Goal: Transaction & Acquisition: Purchase product/service

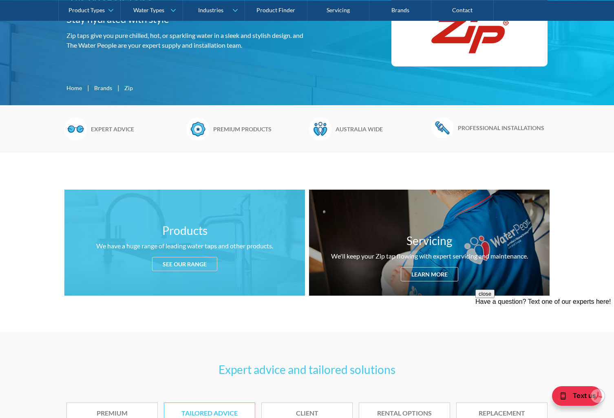
click at [176, 266] on div "See our range" at bounding box center [184, 264] width 65 height 14
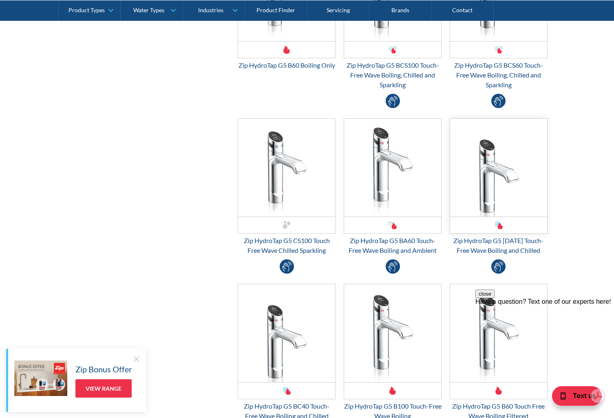
scroll to position [1486, 0]
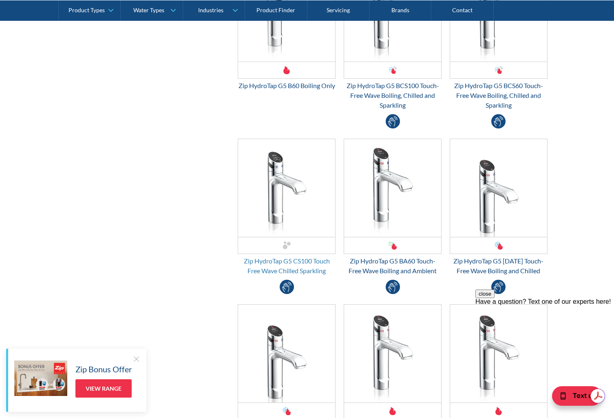
click at [283, 263] on div "Zip HydroTap G5 CS100 Touch Free Wave Chilled Sparkling" at bounding box center [287, 266] width 98 height 20
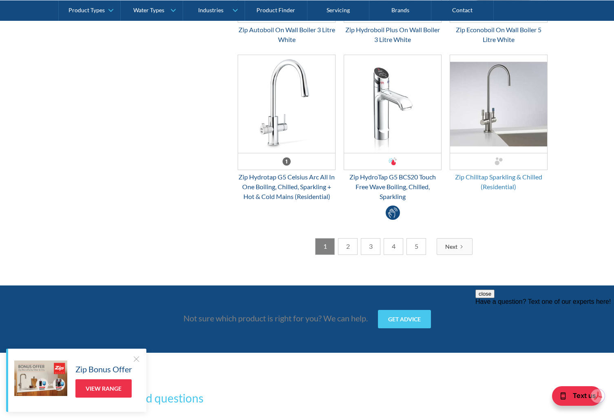
scroll to position [2219, 0]
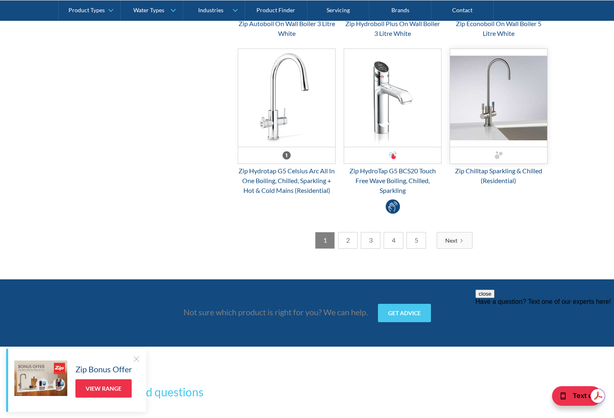
click at [485, 120] on img "Email Form 3" at bounding box center [498, 98] width 97 height 98
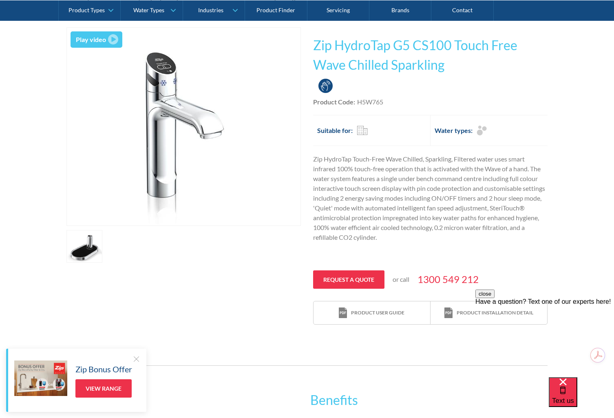
scroll to position [136, 0]
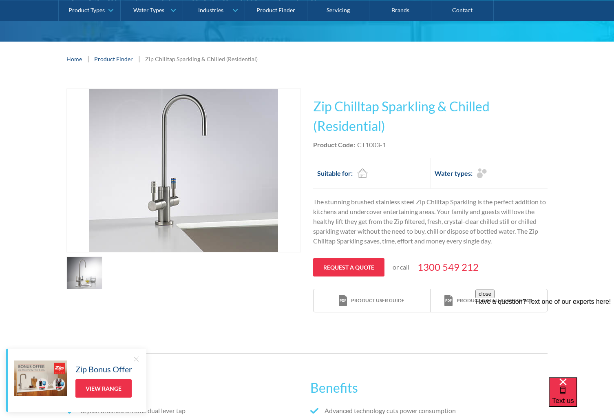
scroll to position [81, 0]
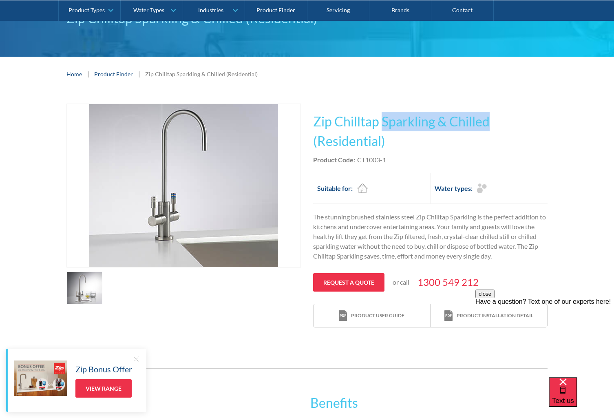
drag, startPoint x: 383, startPoint y: 121, endPoint x: 487, endPoint y: 122, distance: 103.9
click at [487, 122] on h1 "Zip Chilltap Sparkling & Chilled (Residential)" at bounding box center [430, 131] width 234 height 39
copy h1 "Sparkling & Chilled"
